Goal: Information Seeking & Learning: Learn about a topic

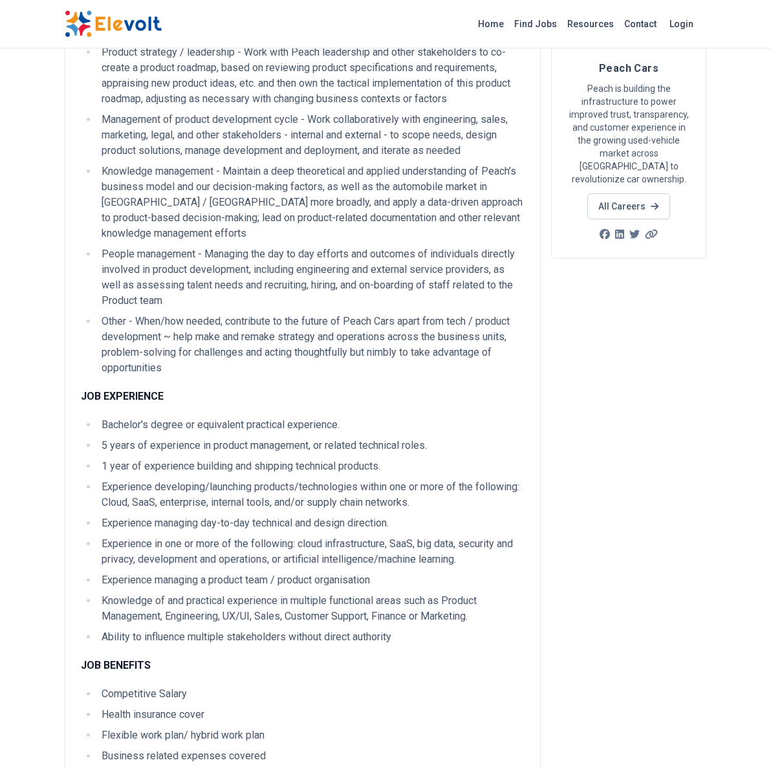
scroll to position [83, 0]
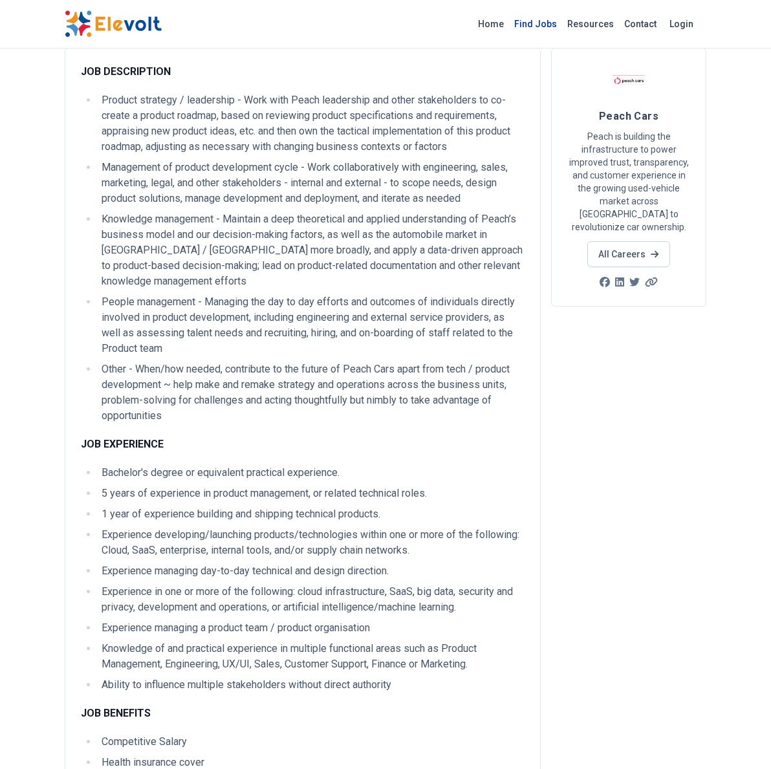
click at [554, 25] on link "Find Jobs" at bounding box center [535, 24] width 53 height 21
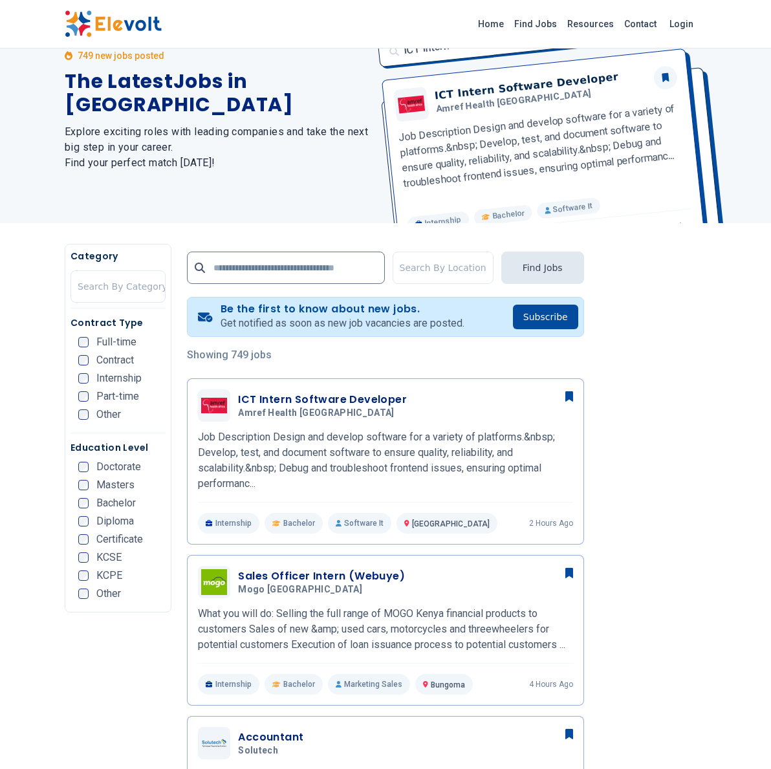
scroll to position [230, 0]
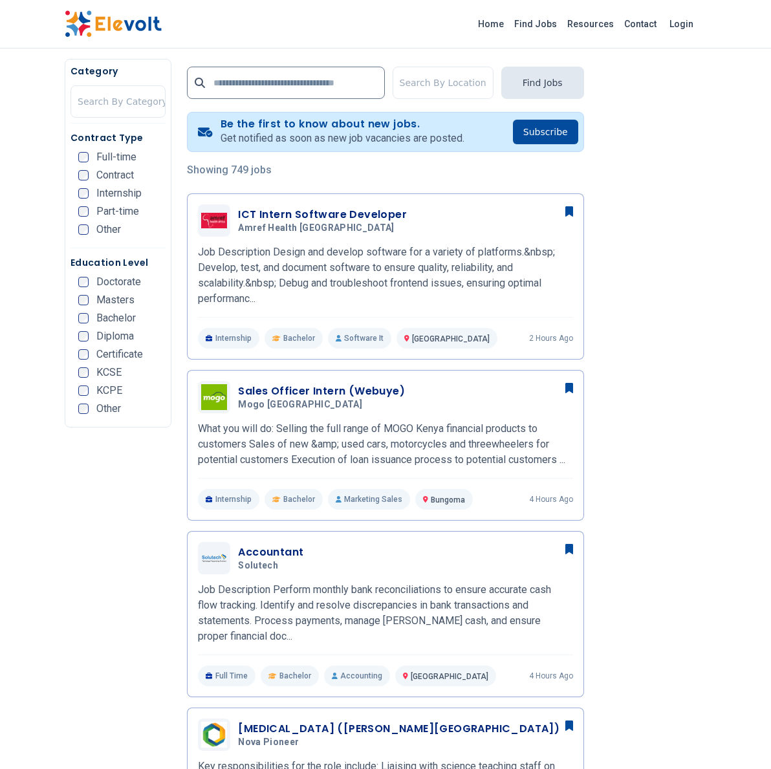
scroll to position [228, 0]
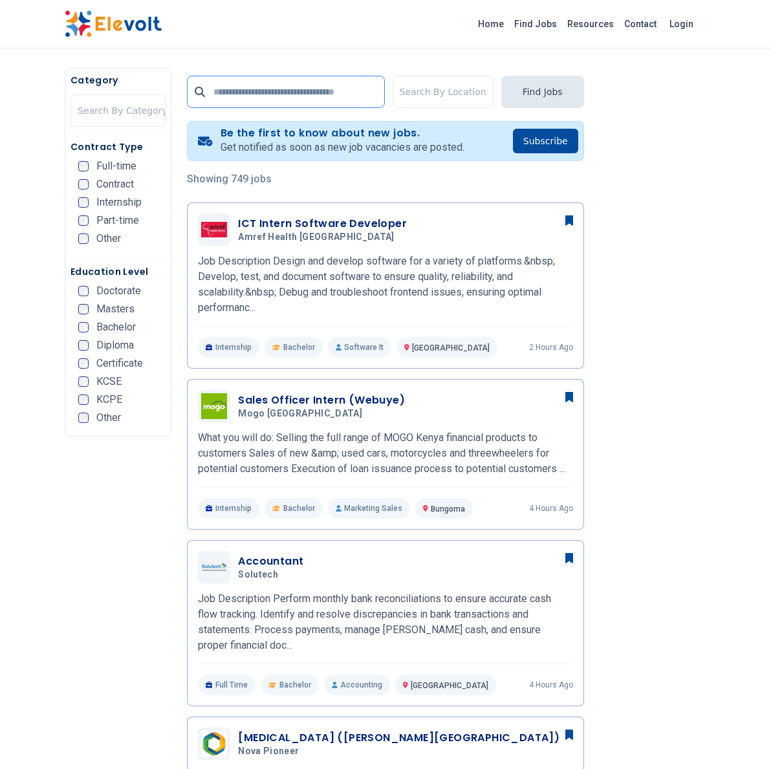
click at [242, 91] on input "text" at bounding box center [285, 92] width 197 height 32
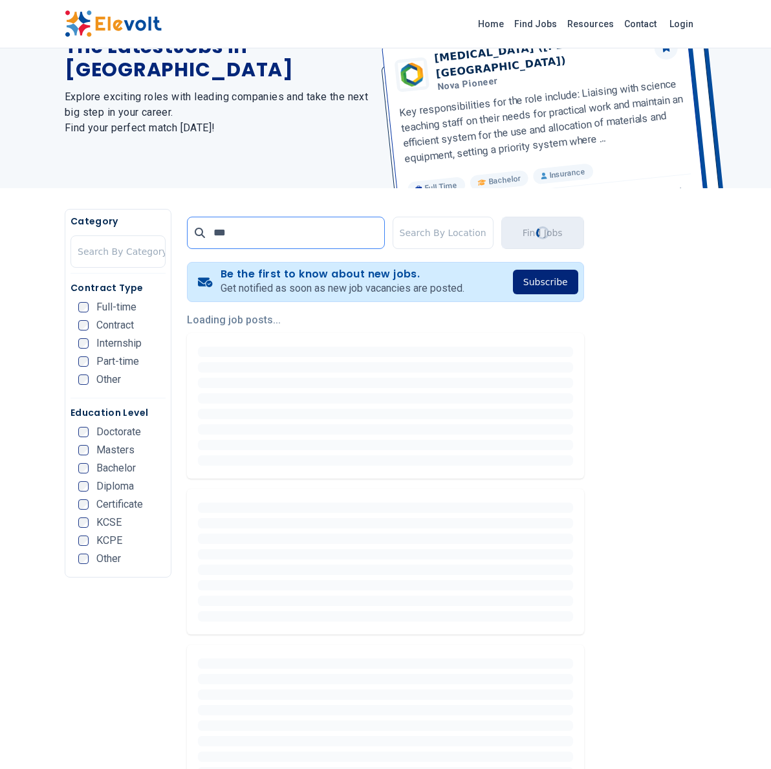
scroll to position [103, 0]
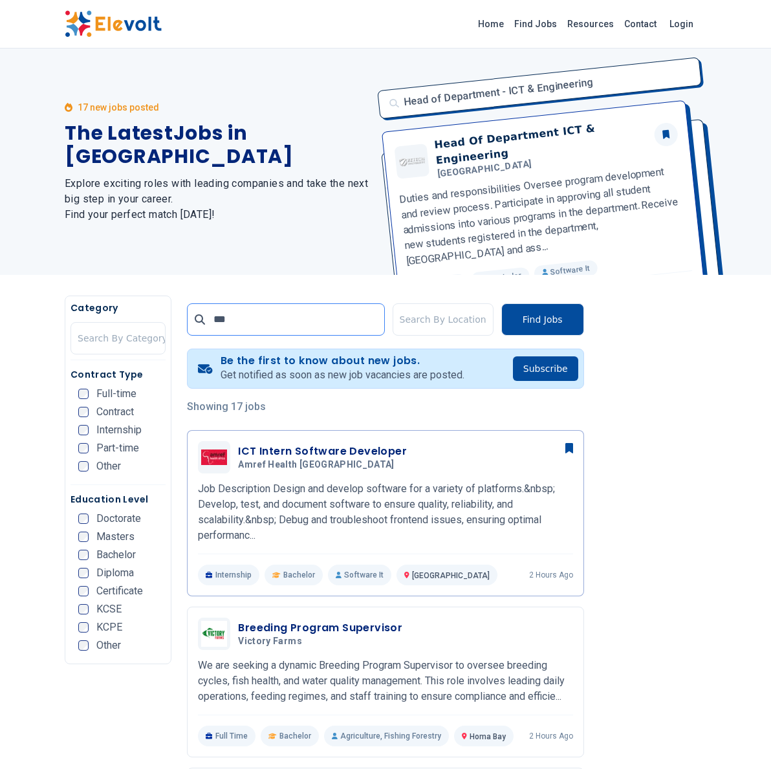
drag, startPoint x: 252, startPoint y: 320, endPoint x: 177, endPoint y: 316, distance: 74.5
click at [187, 316] on input "***" at bounding box center [285, 319] width 197 height 32
type input "**"
click button "submit" at bounding box center [0, 0] width 0 height 0
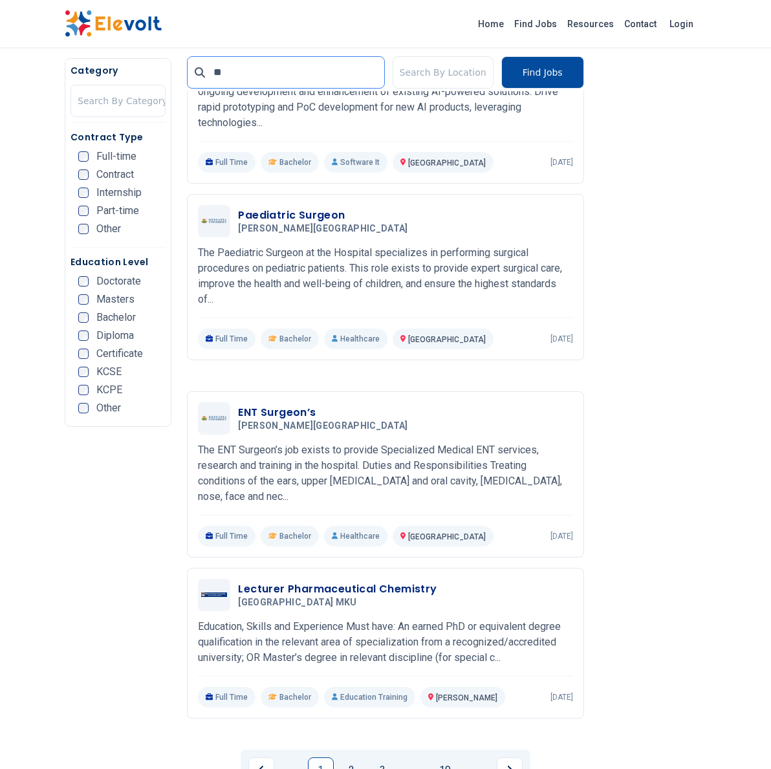
scroll to position [2307, 0]
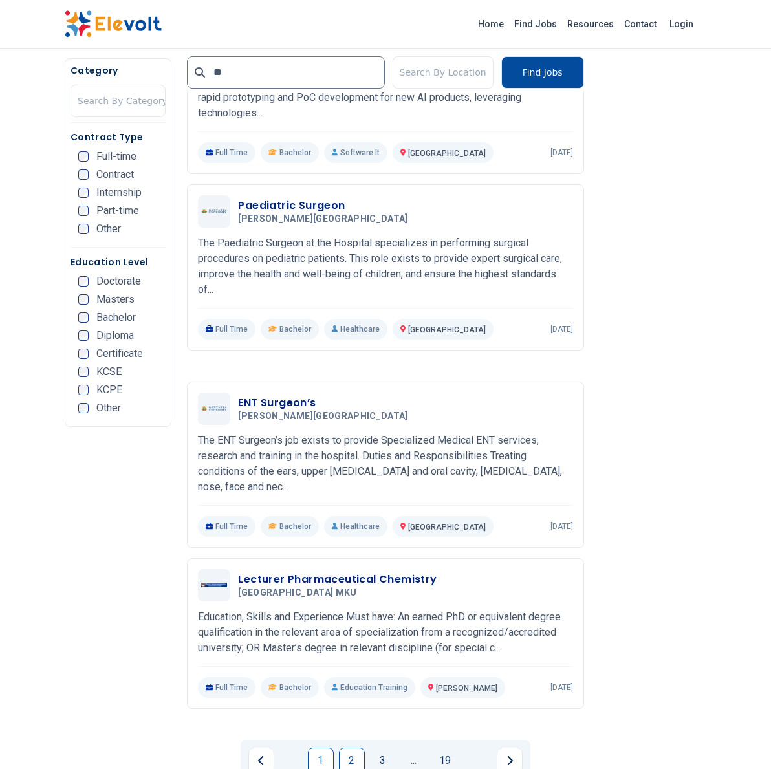
click at [358, 748] on link "2" at bounding box center [352, 761] width 26 height 26
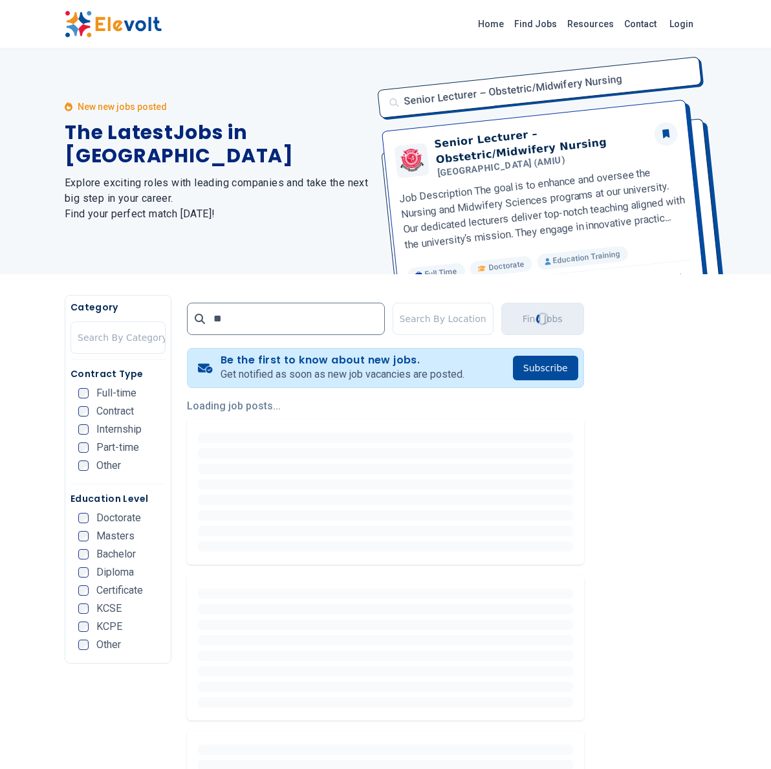
scroll to position [0, 0]
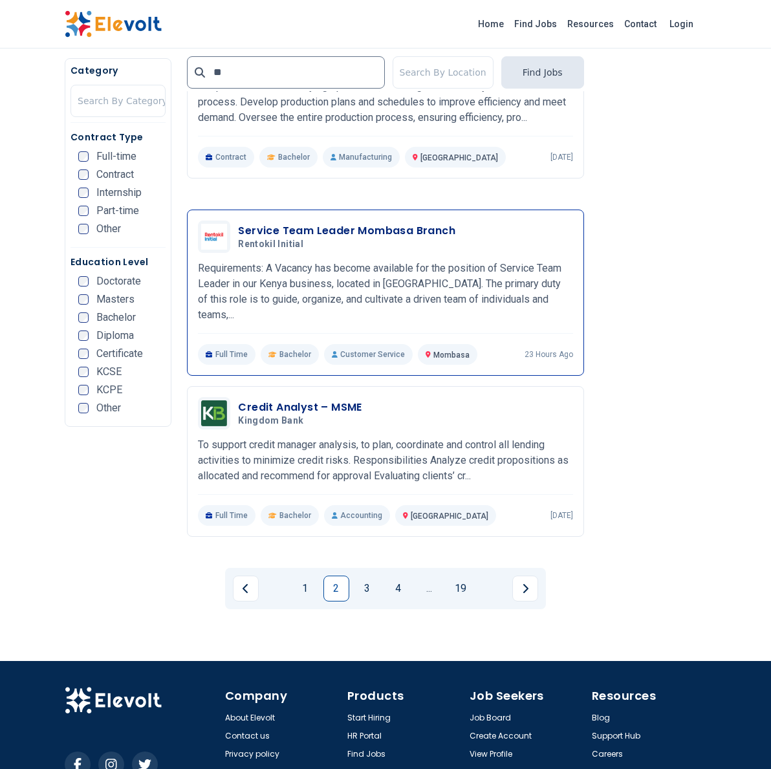
scroll to position [2431, 0]
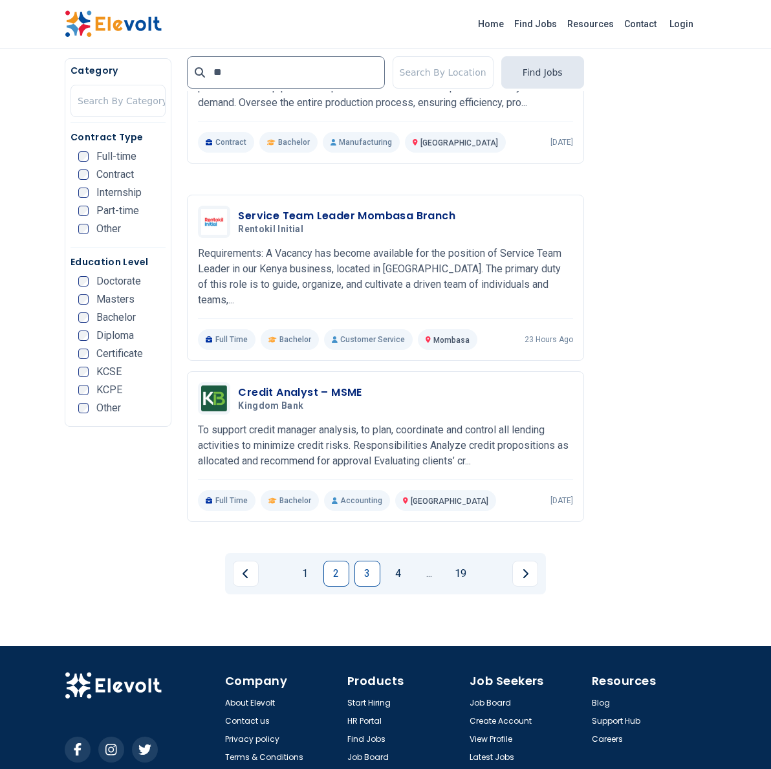
click at [367, 571] on link "3" at bounding box center [367, 574] width 26 height 26
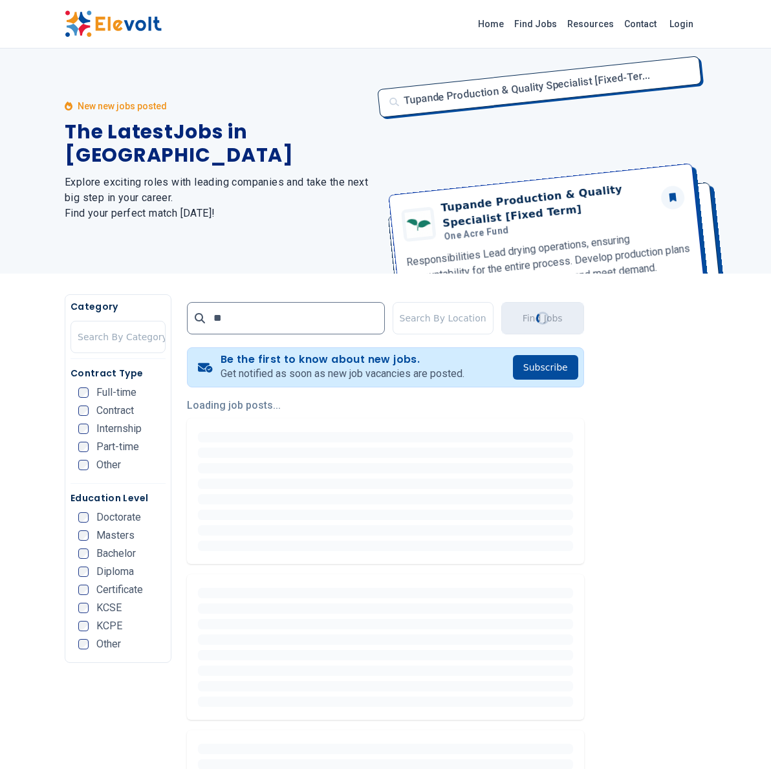
scroll to position [0, 0]
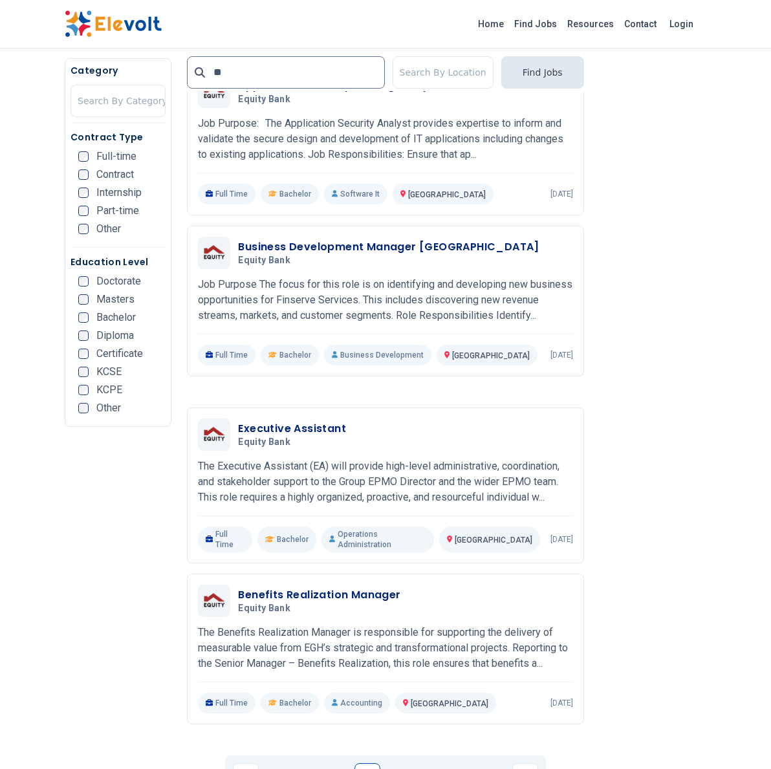
scroll to position [2380, 0]
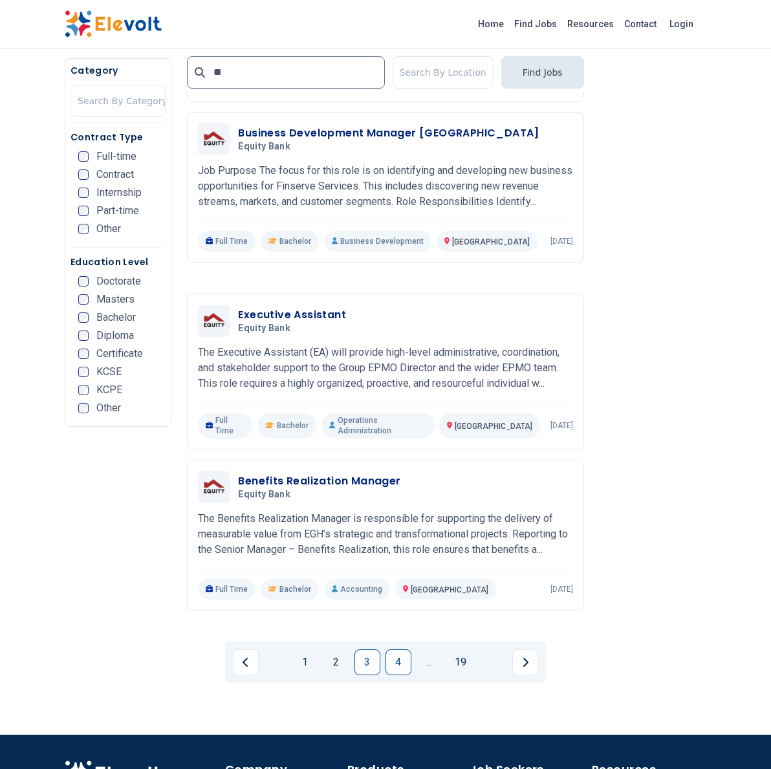
click at [393, 649] on link "4" at bounding box center [398, 662] width 26 height 26
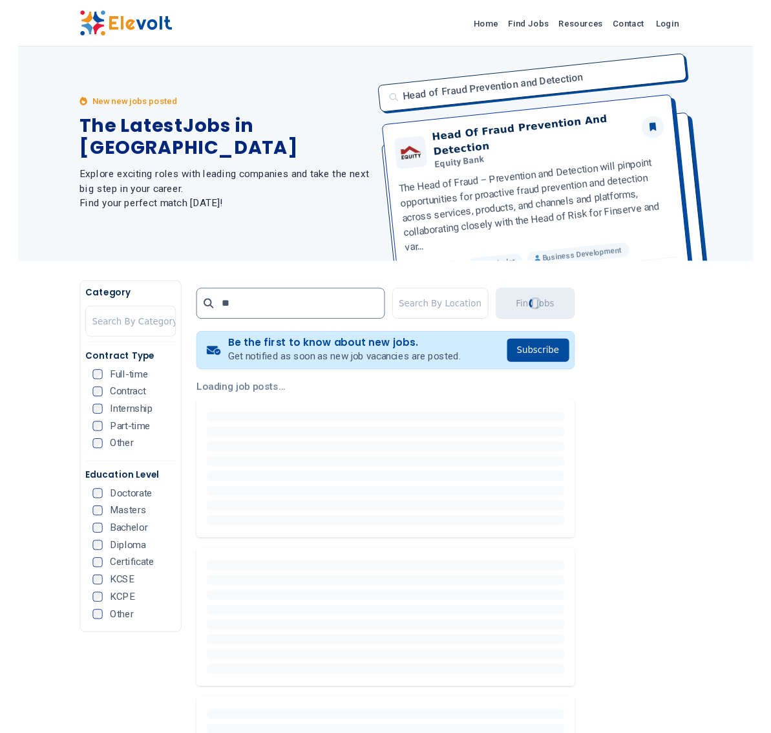
scroll to position [0, 0]
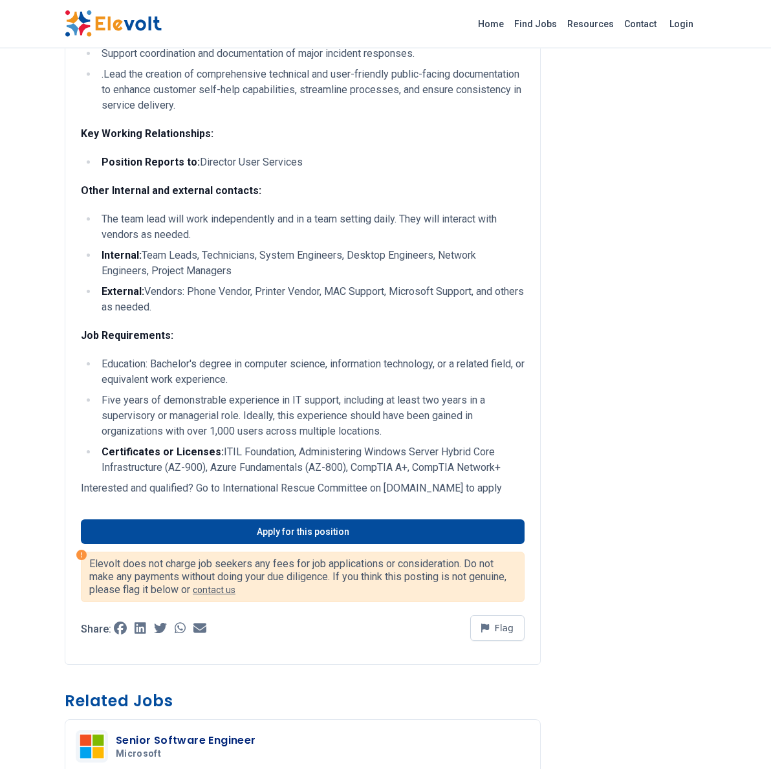
scroll to position [1407, 0]
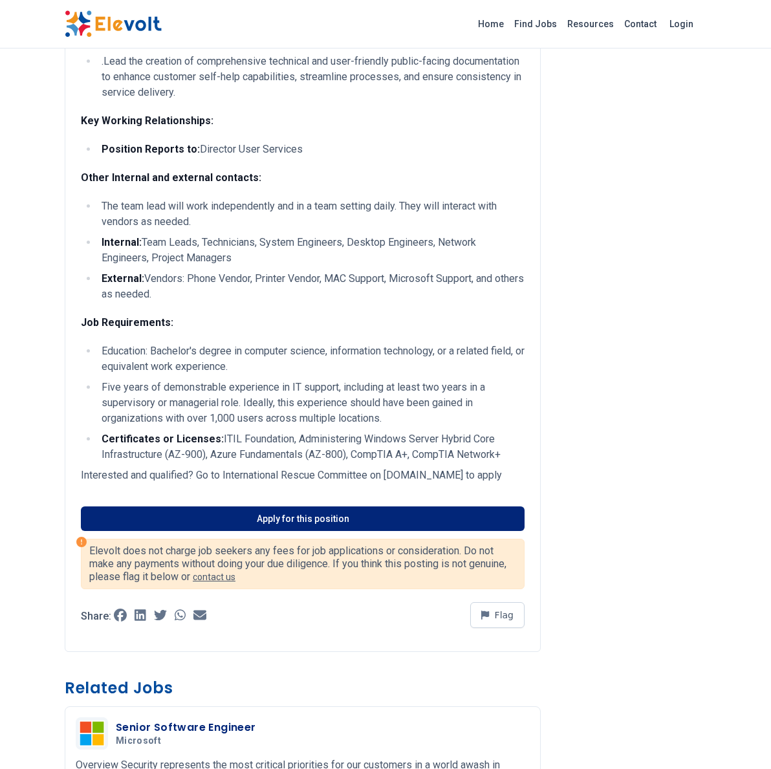
click at [273, 531] on link "Apply for this position" at bounding box center [303, 518] width 444 height 25
